Goal: Task Accomplishment & Management: Manage account settings

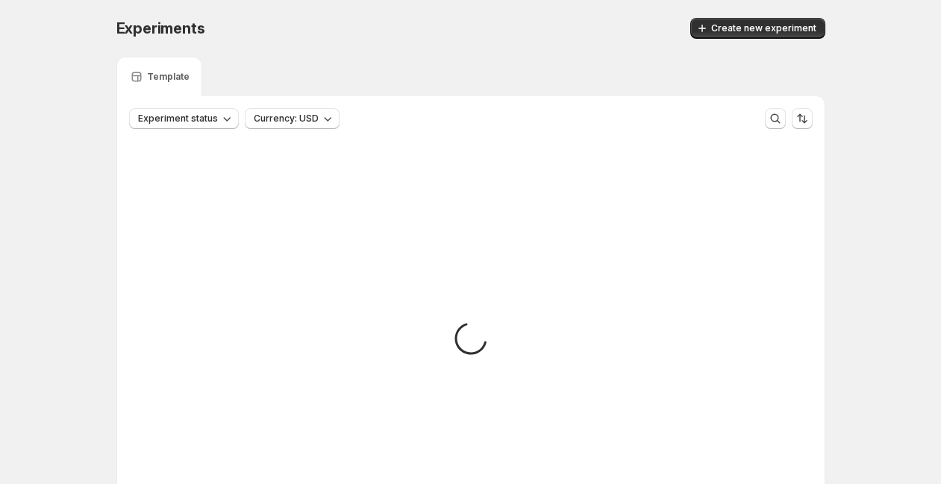
scroll to position [32, 0]
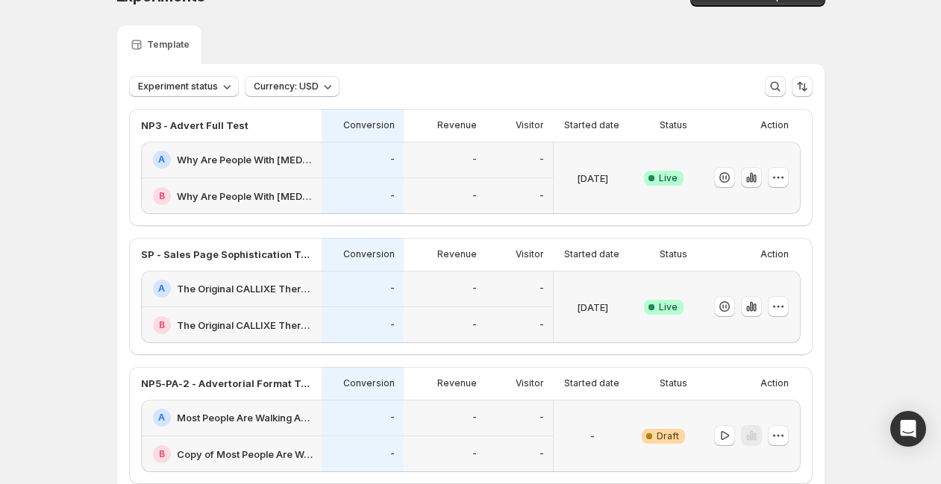
click at [752, 178] on icon "button" at bounding box center [750, 178] width 3 height 10
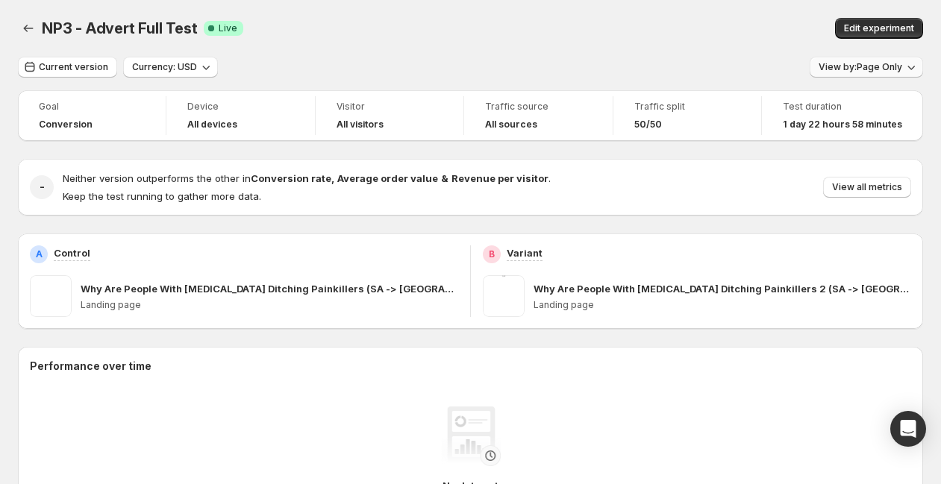
click at [878, 63] on span "View by: Page Only" at bounding box center [860, 67] width 84 height 12
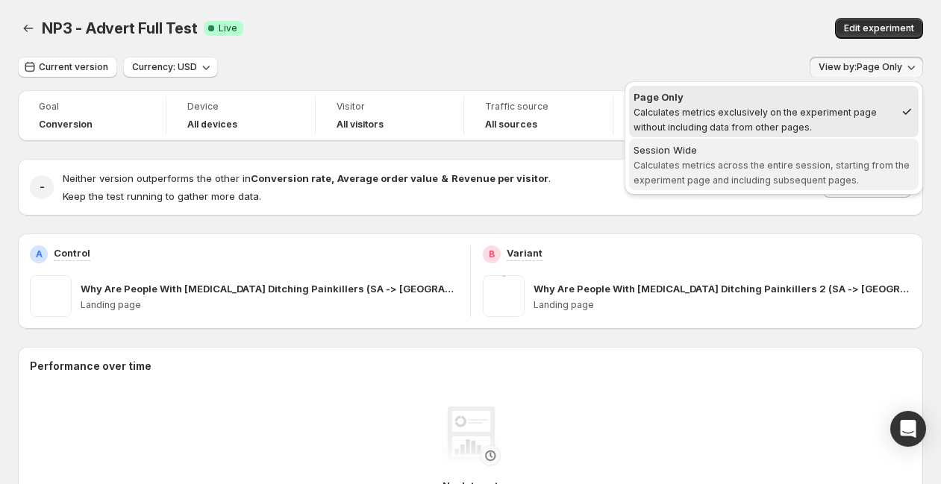
click at [833, 178] on span "Calculates metrics across the entire session, starting from the experiment page…" at bounding box center [771, 173] width 276 height 26
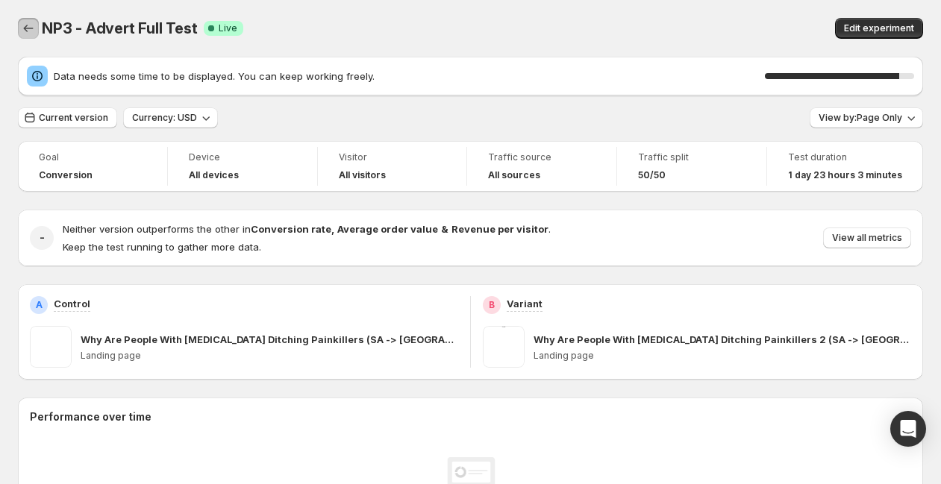
click at [25, 28] on icon "Back" at bounding box center [28, 28] width 15 height 15
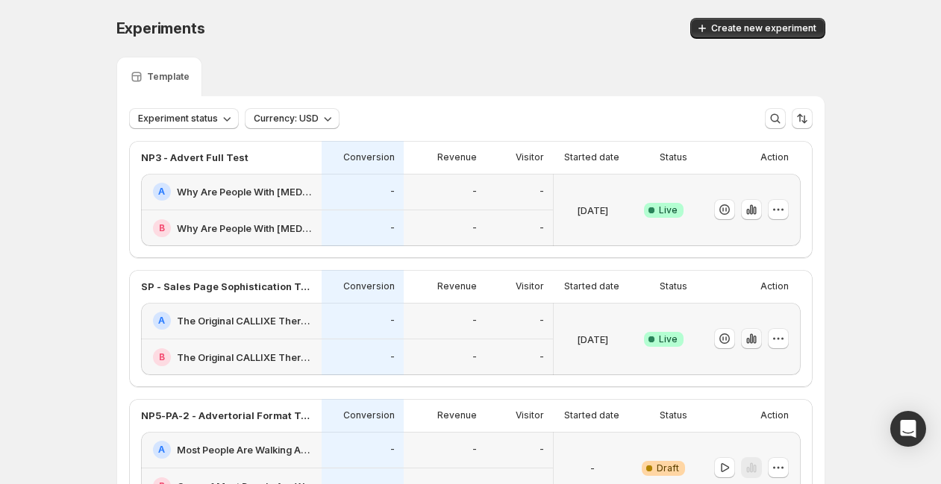
click at [756, 339] on icon "button" at bounding box center [754, 340] width 3 height 8
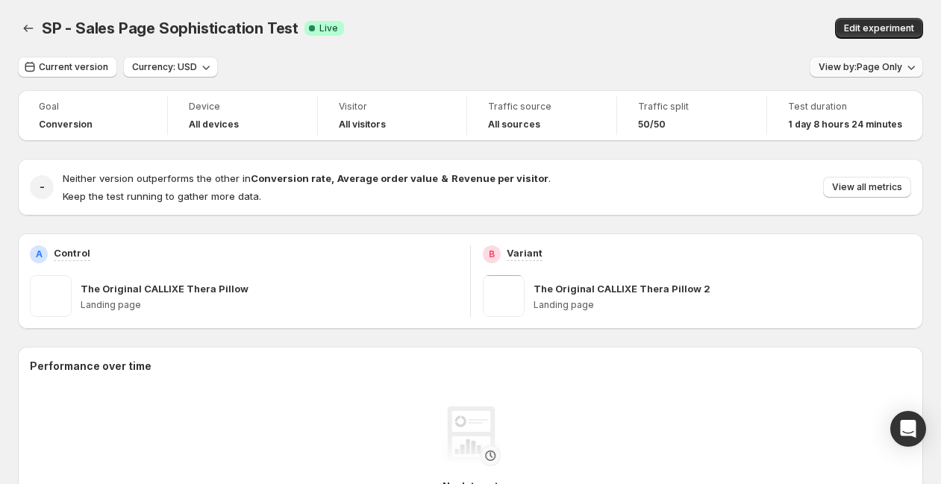
click at [895, 72] on span "View by: Page Only" at bounding box center [860, 67] width 84 height 12
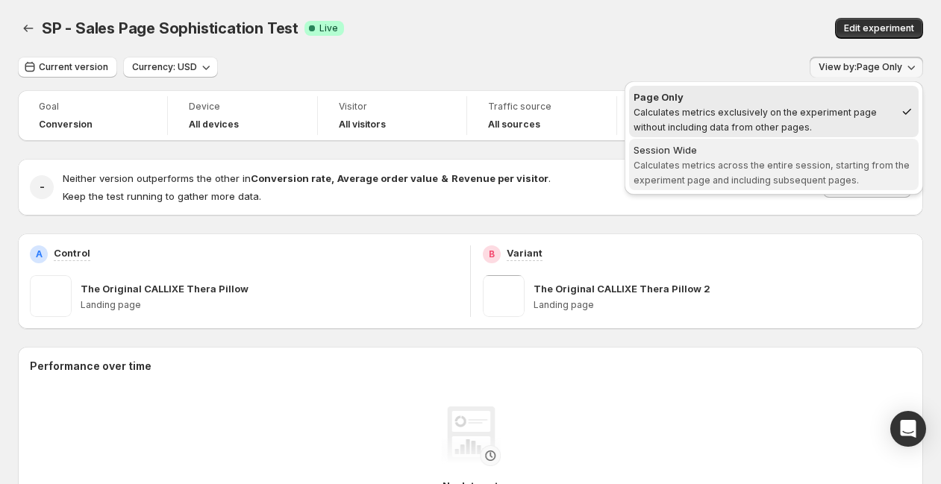
click at [840, 171] on span "Session Wide Calculates metrics across the entire session, starting from the ex…" at bounding box center [773, 165] width 281 height 45
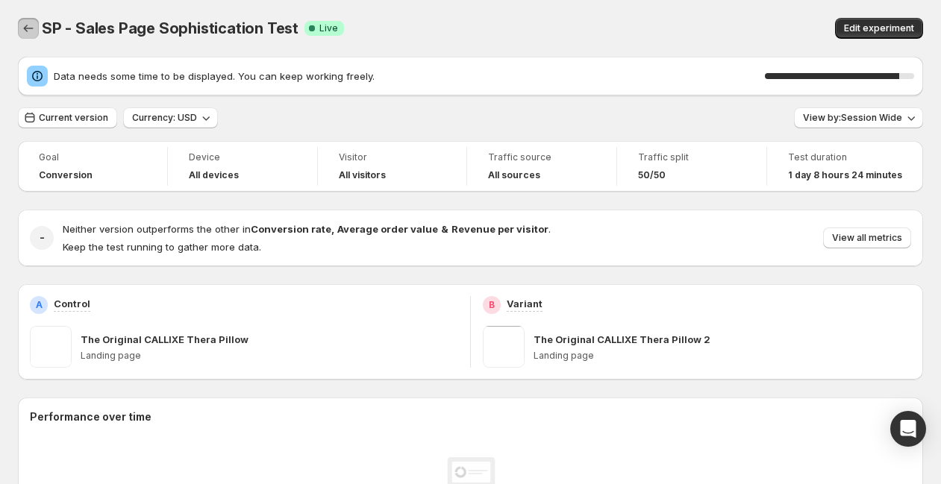
click at [32, 25] on icon "Back" at bounding box center [28, 28] width 15 height 15
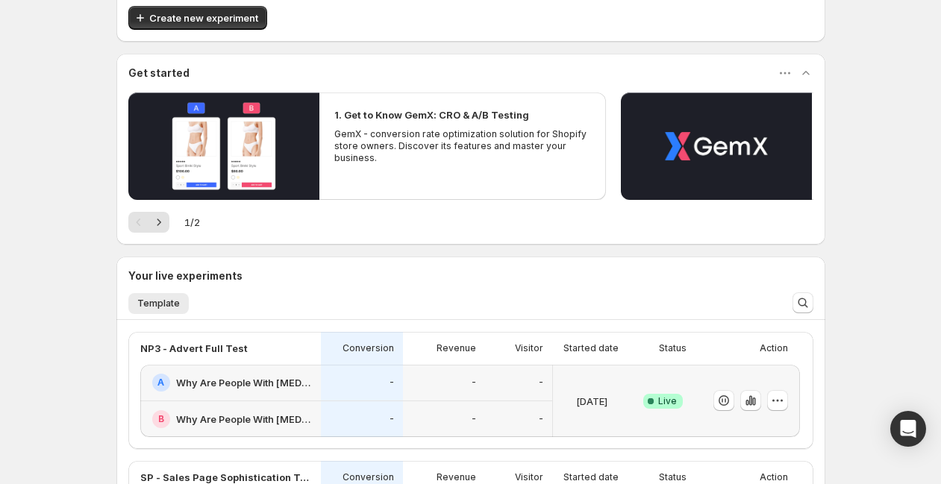
scroll to position [258, 0]
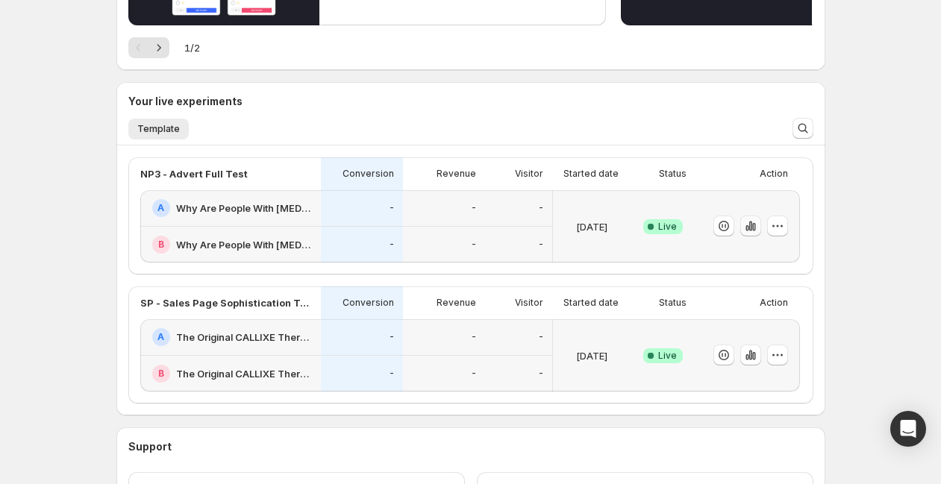
click at [751, 227] on icon "button" at bounding box center [749, 227] width 3 height 10
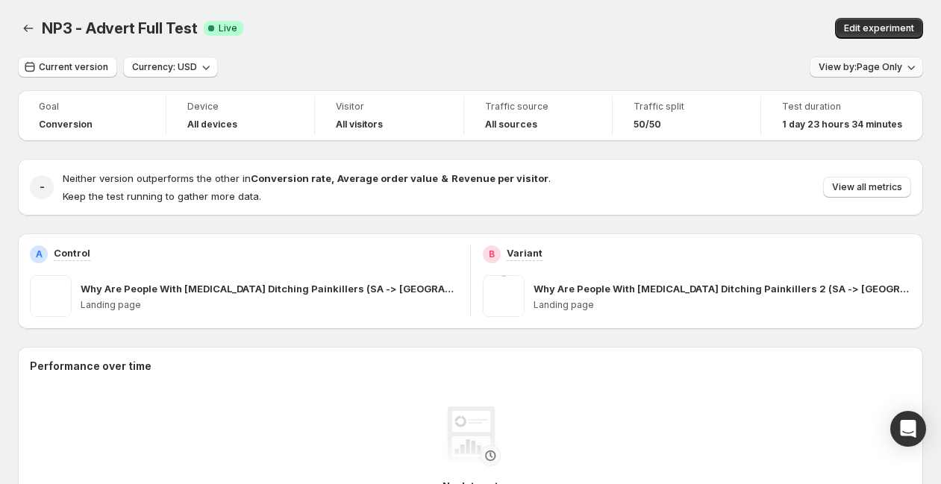
click at [878, 74] on button "View by: Page Only" at bounding box center [866, 67] width 113 height 21
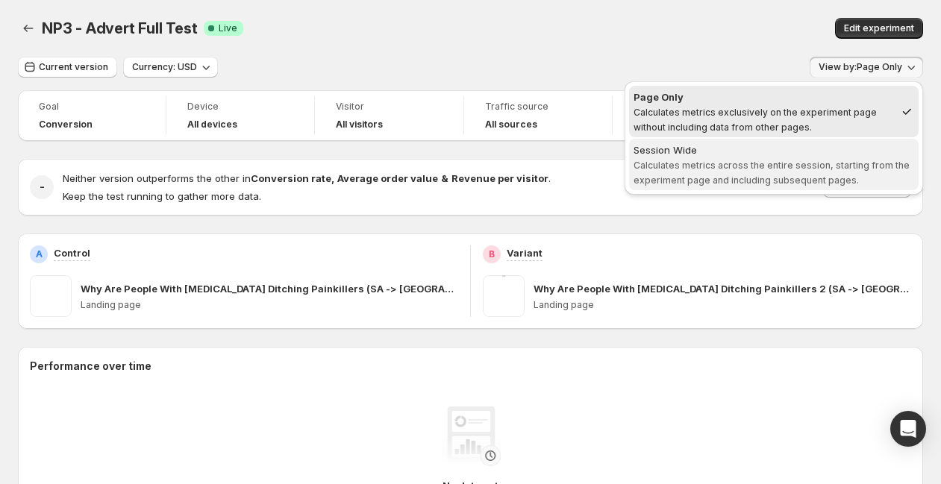
click at [813, 169] on span "Calculates metrics across the entire session, starting from the experiment page…" at bounding box center [771, 173] width 276 height 26
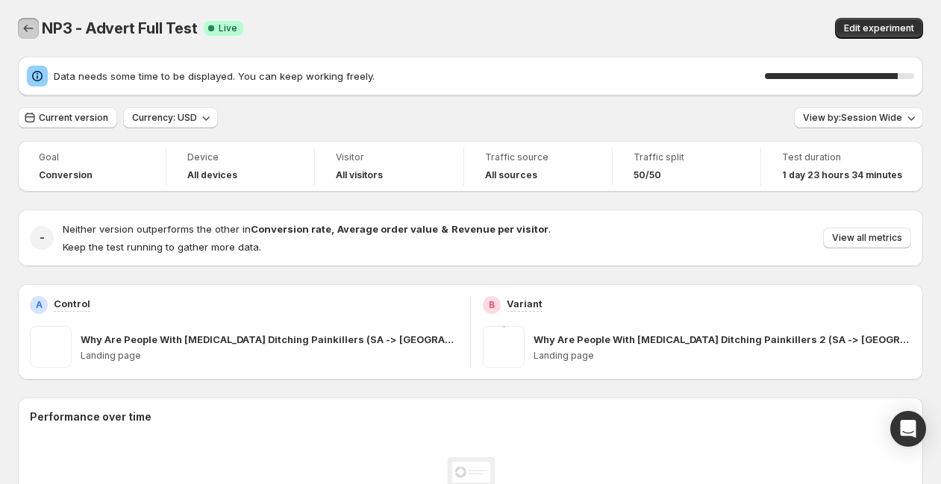
click at [27, 29] on icon "Back" at bounding box center [28, 28] width 15 height 15
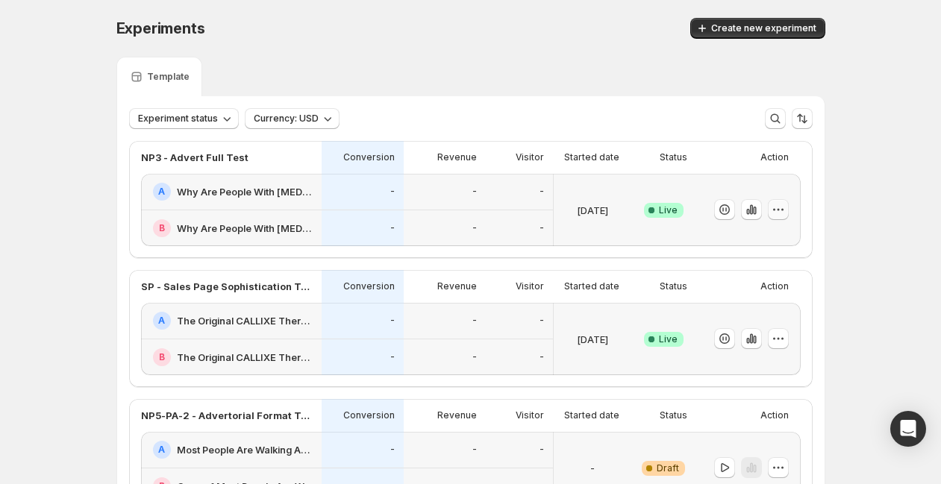
click at [784, 210] on icon "button" at bounding box center [778, 209] width 15 height 15
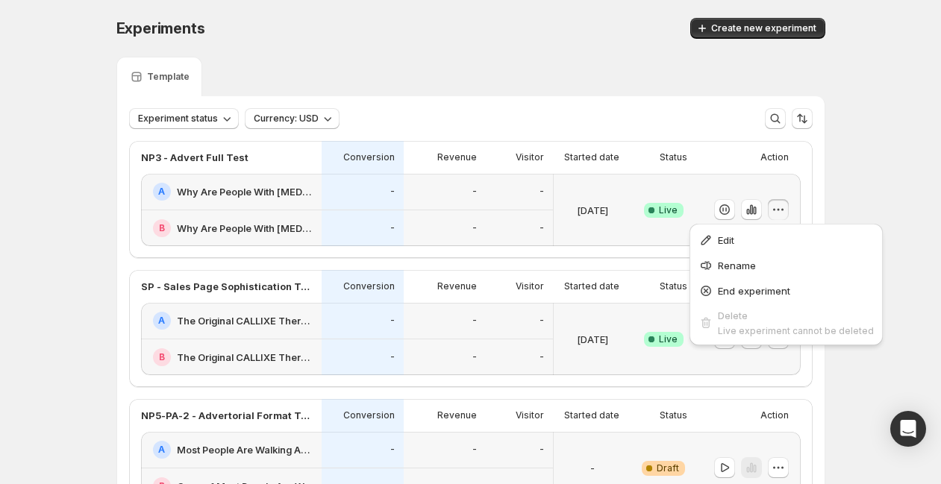
click at [784, 210] on icon "button" at bounding box center [778, 209] width 15 height 15
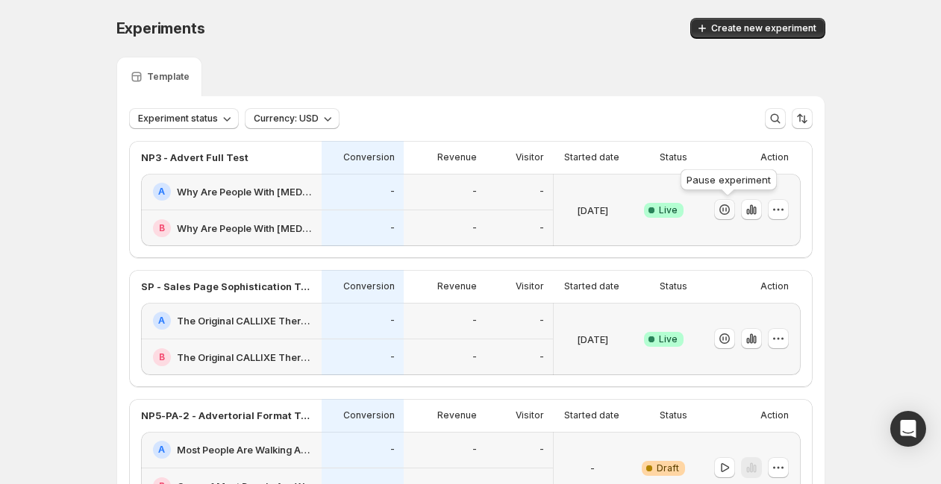
click at [721, 212] on icon "button" at bounding box center [724, 209] width 15 height 15
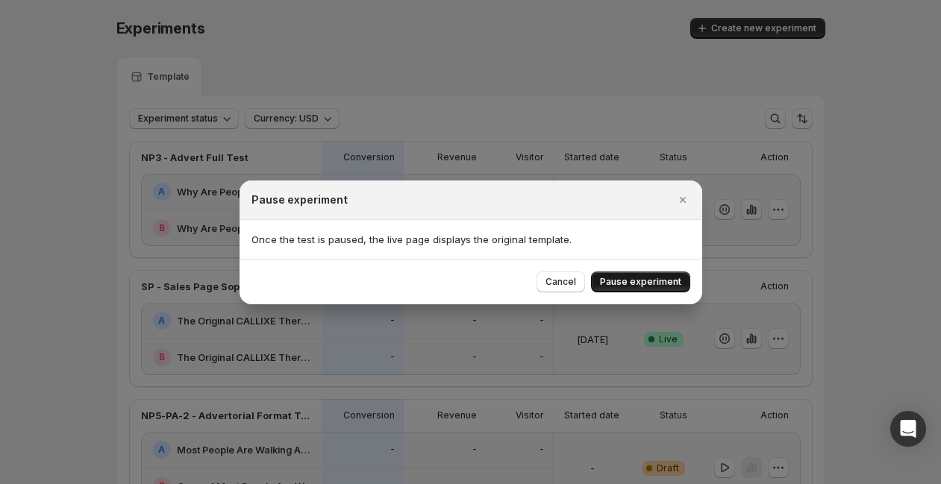
click at [651, 287] on span "Pause experiment" at bounding box center [640, 282] width 81 height 12
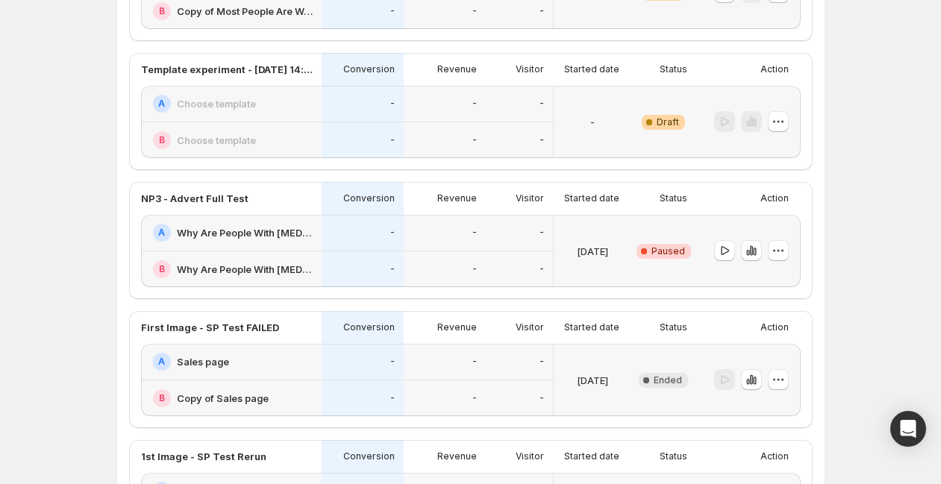
scroll to position [354, 0]
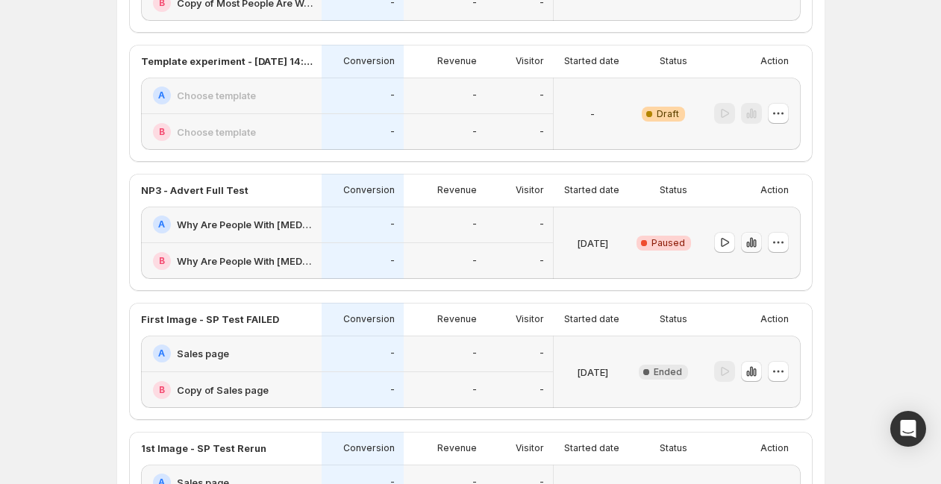
click at [756, 242] on icon "button" at bounding box center [754, 244] width 3 height 8
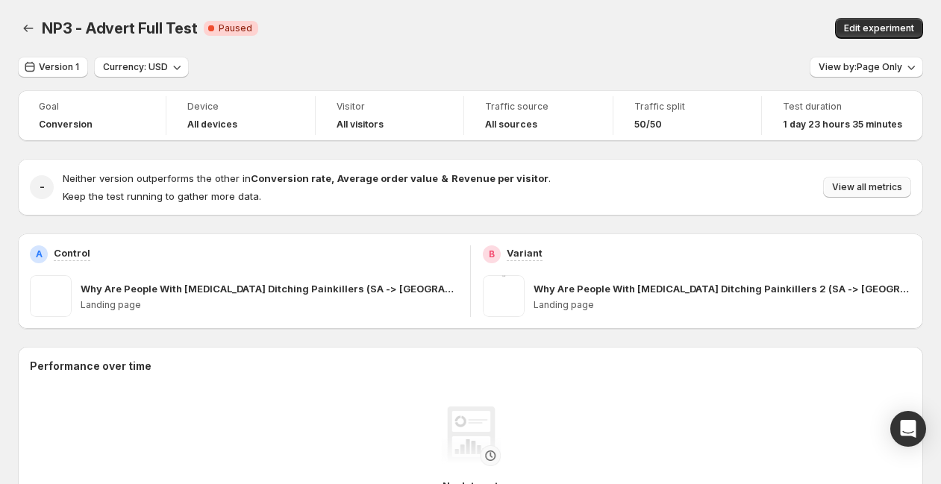
click at [874, 186] on span "View all metrics" at bounding box center [867, 187] width 70 height 12
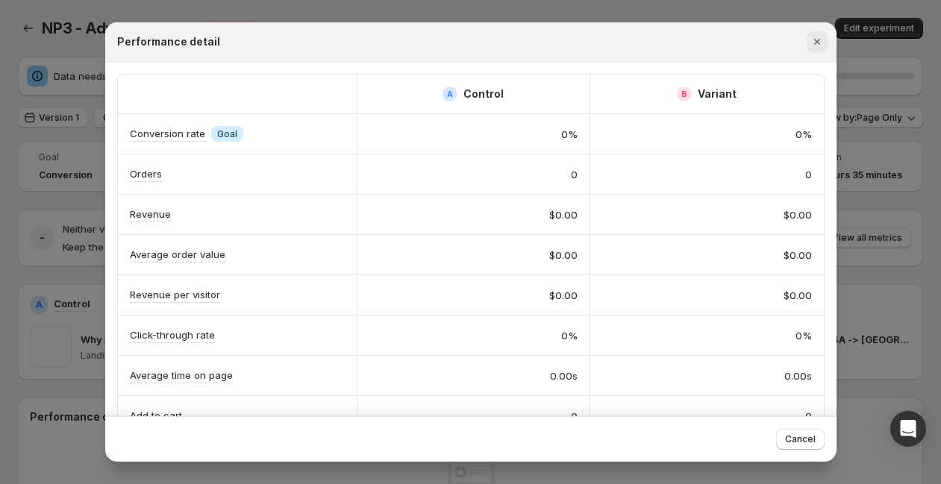
click at [822, 42] on icon "Close" at bounding box center [817, 41] width 15 height 15
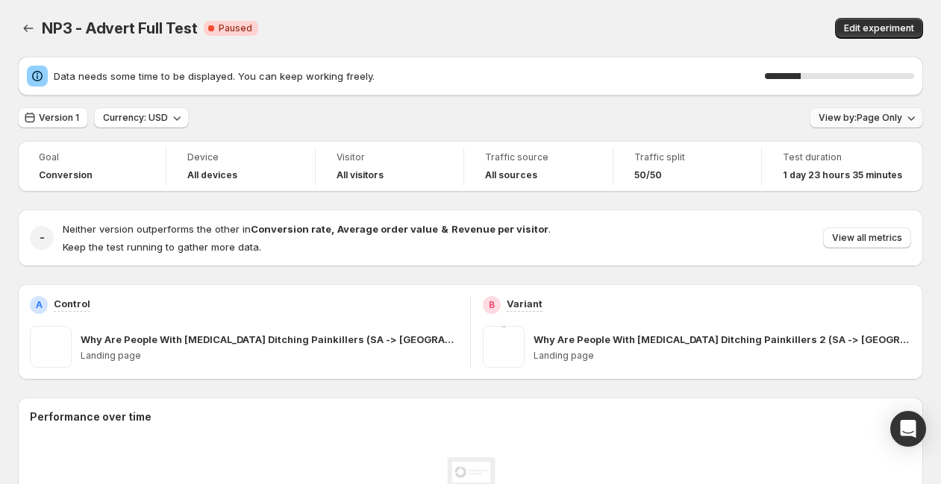
click at [860, 114] on span "View by: Page Only" at bounding box center [860, 118] width 84 height 12
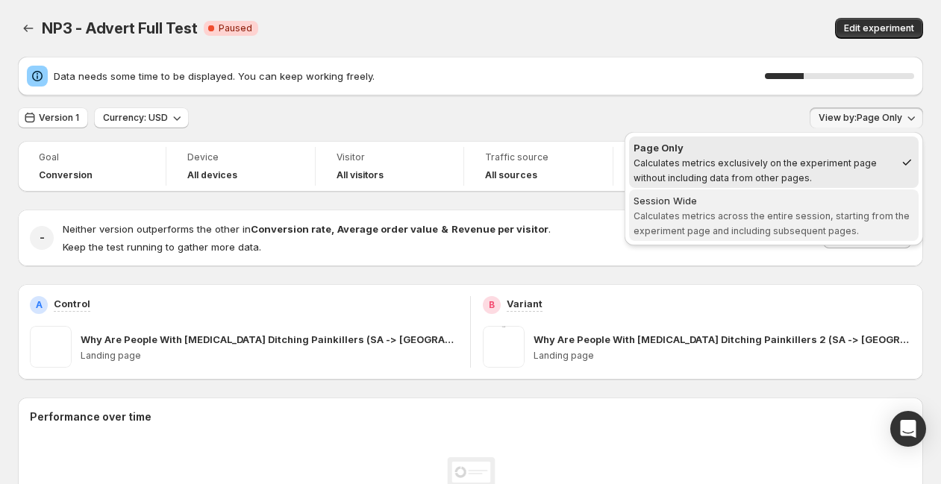
click at [781, 201] on div "Session Wide" at bounding box center [773, 200] width 281 height 15
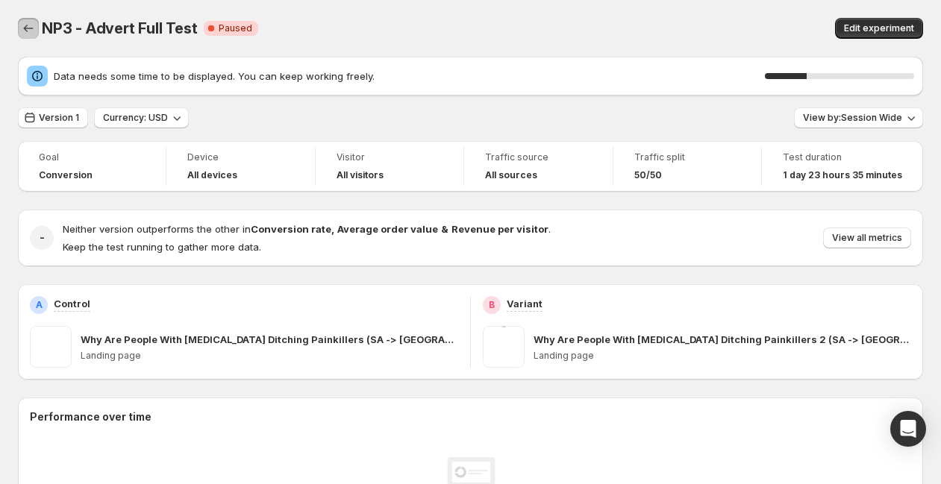
click at [28, 29] on icon "Back" at bounding box center [28, 28] width 15 height 15
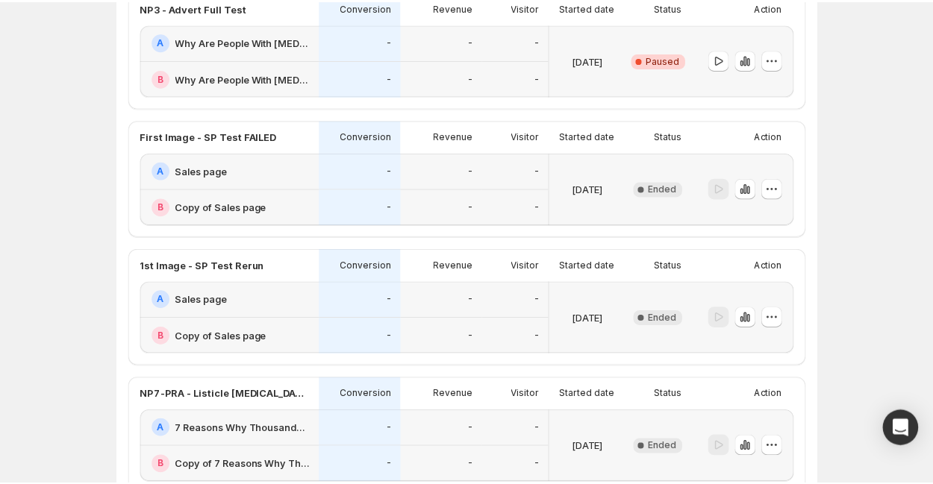
scroll to position [525, 0]
